Goal: Book appointment/travel/reservation

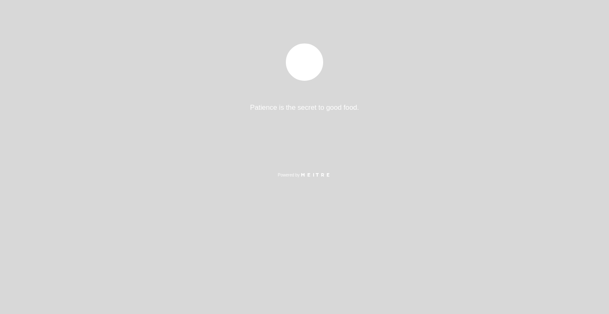
select select "es"
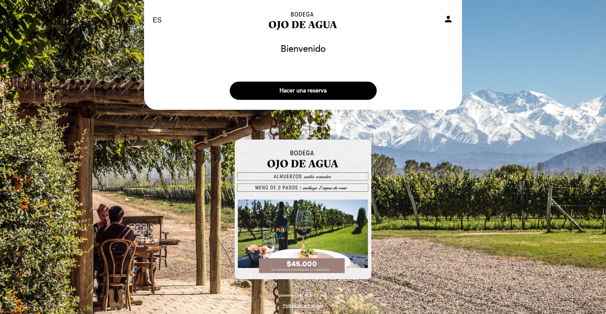
scroll to position [3, 0]
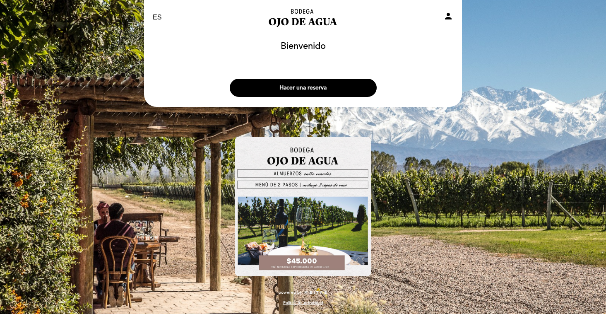
click at [296, 151] on img at bounding box center [303, 207] width 137 height 140
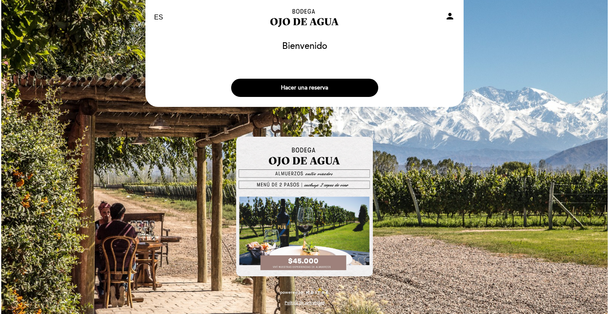
scroll to position [0, 0]
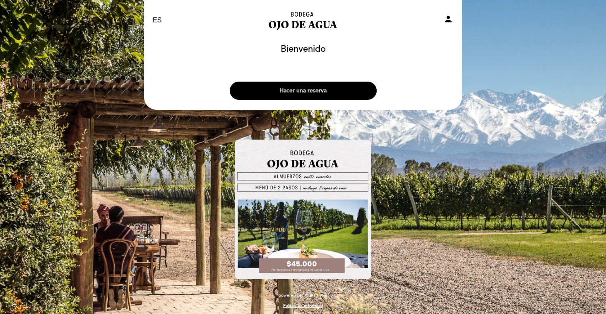
click at [299, 89] on button "Hacer una reserva" at bounding box center [303, 91] width 147 height 18
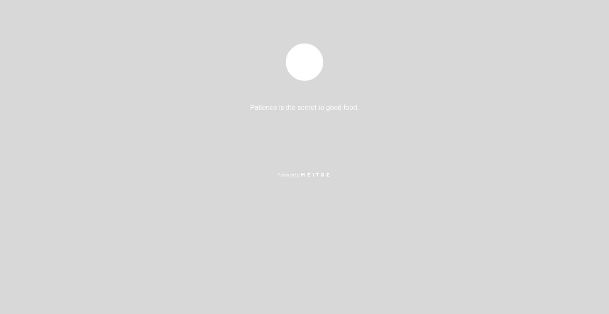
select select "es"
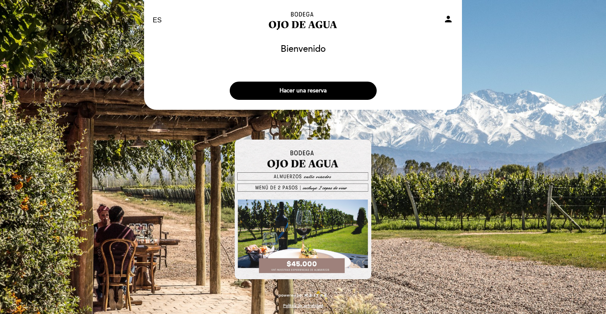
click at [294, 259] on img at bounding box center [303, 210] width 137 height 140
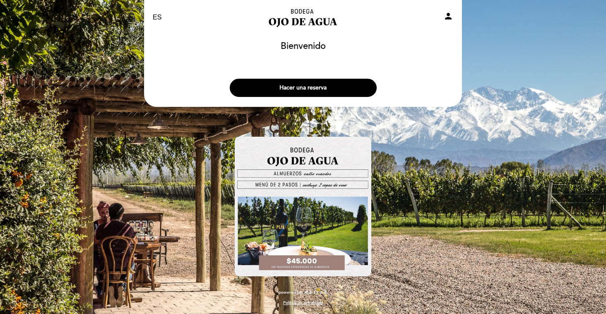
click at [302, 186] on img at bounding box center [303, 207] width 137 height 140
